Goal: Complete application form

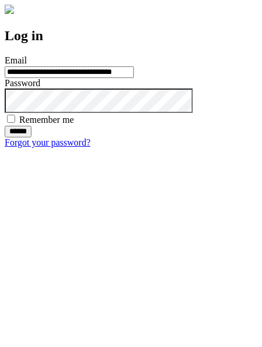
type input "**********"
click at [31, 137] on input "******" at bounding box center [18, 132] width 27 height 12
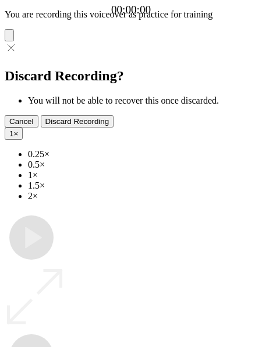
type input "**********"
